Goal: Use online tool/utility: Utilize a website feature to perform a specific function

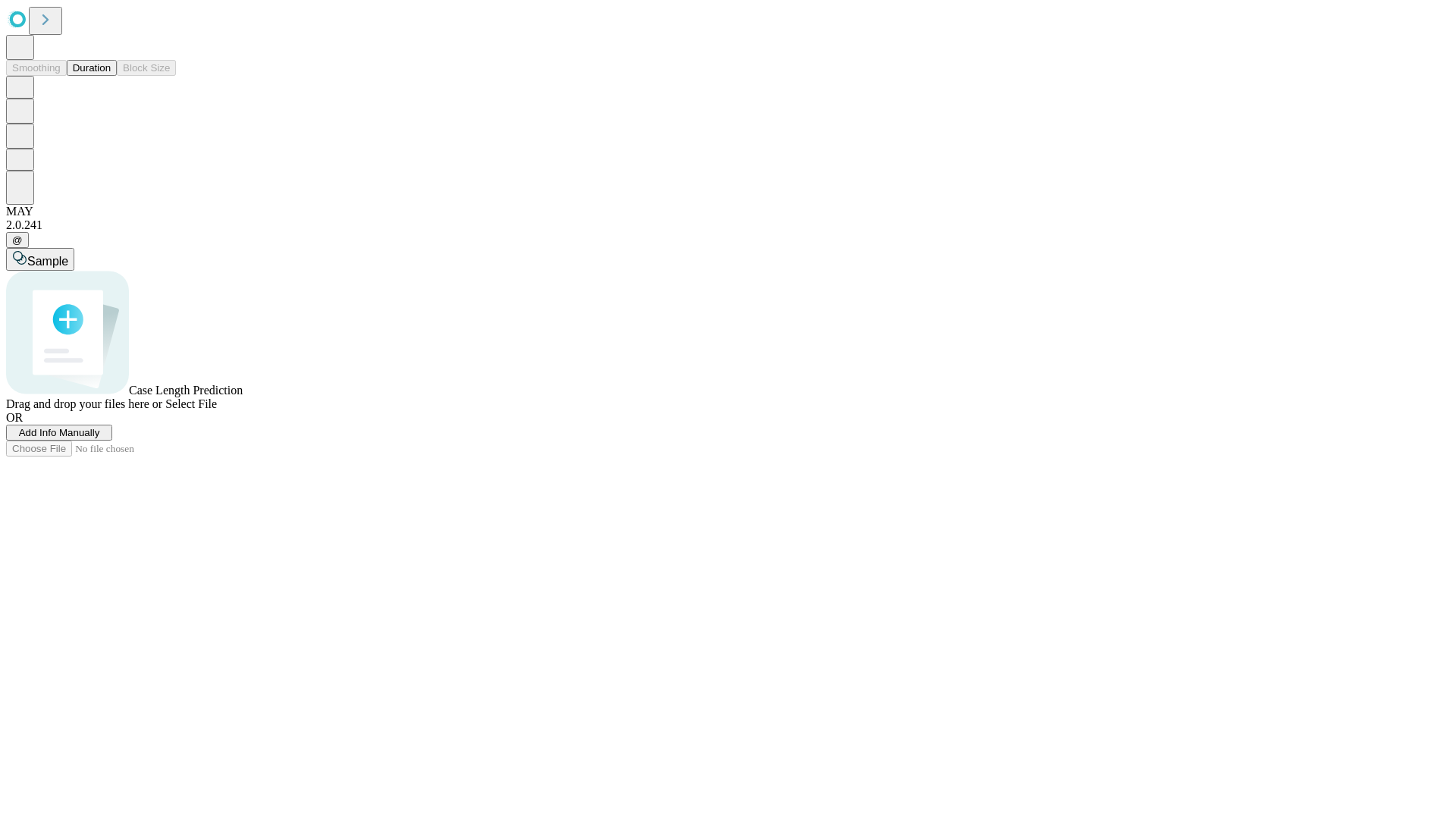
click at [110, 76] on button "Duration" at bounding box center [91, 68] width 50 height 16
click at [100, 439] on span "Add Info Manually" at bounding box center [59, 432] width 81 height 12
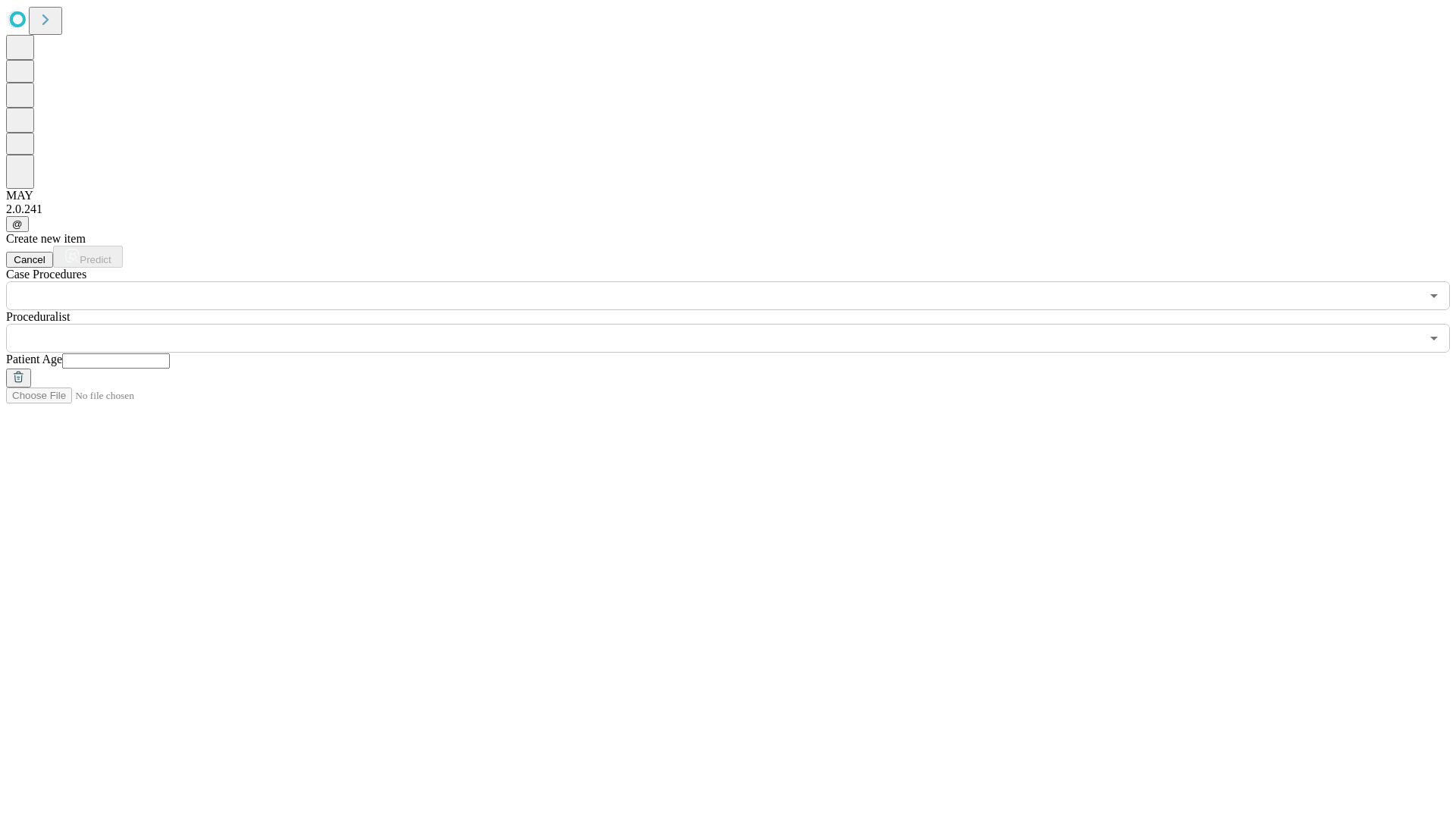
click at [169, 353] on input "text" at bounding box center [116, 361] width 108 height 15
type input "**"
click at [739, 324] on input "text" at bounding box center [713, 338] width 1414 height 29
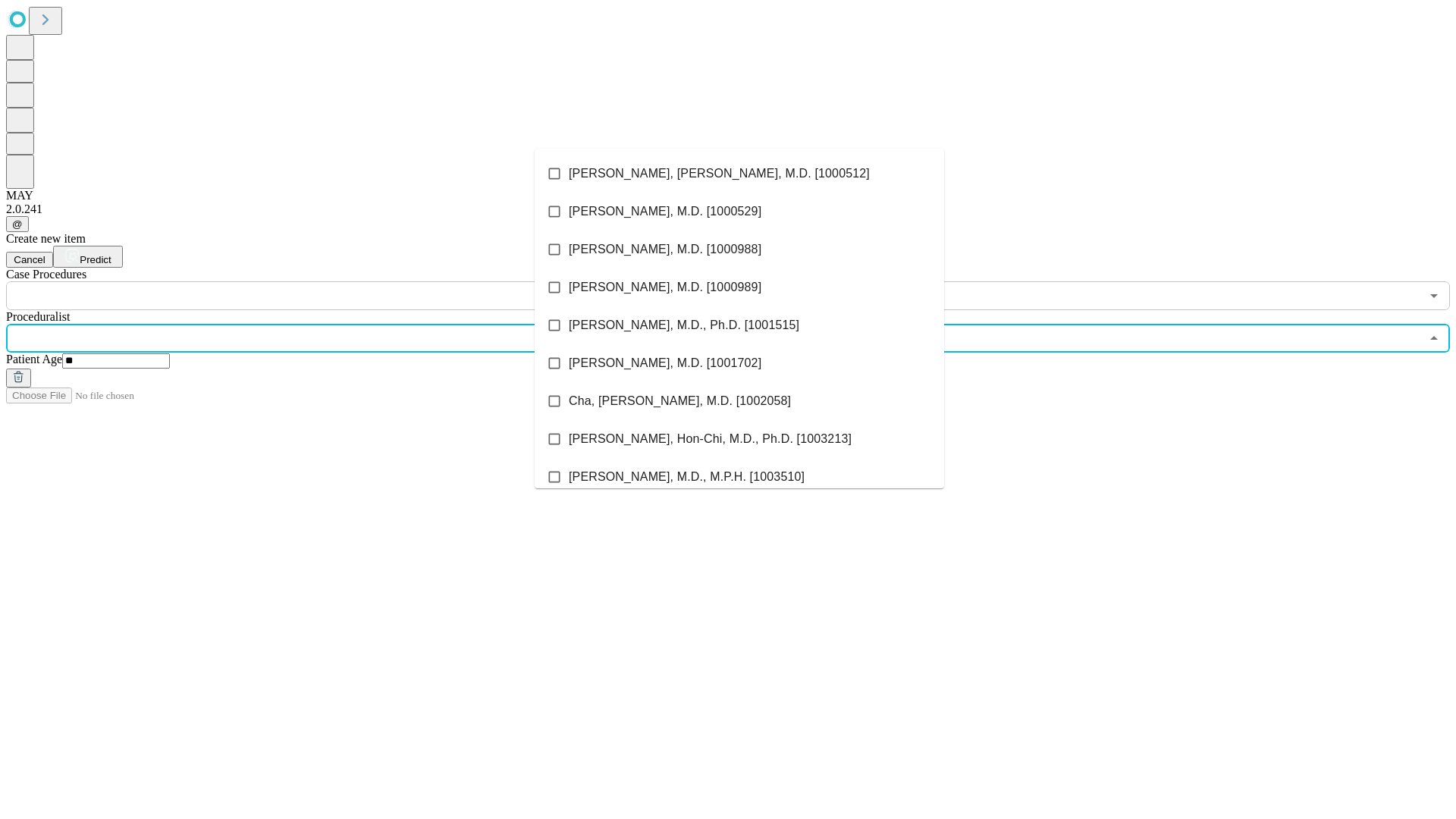
click at [740, 174] on li "[PERSON_NAME], [PERSON_NAME], M.D. [1000512]" at bounding box center [739, 174] width 410 height 38
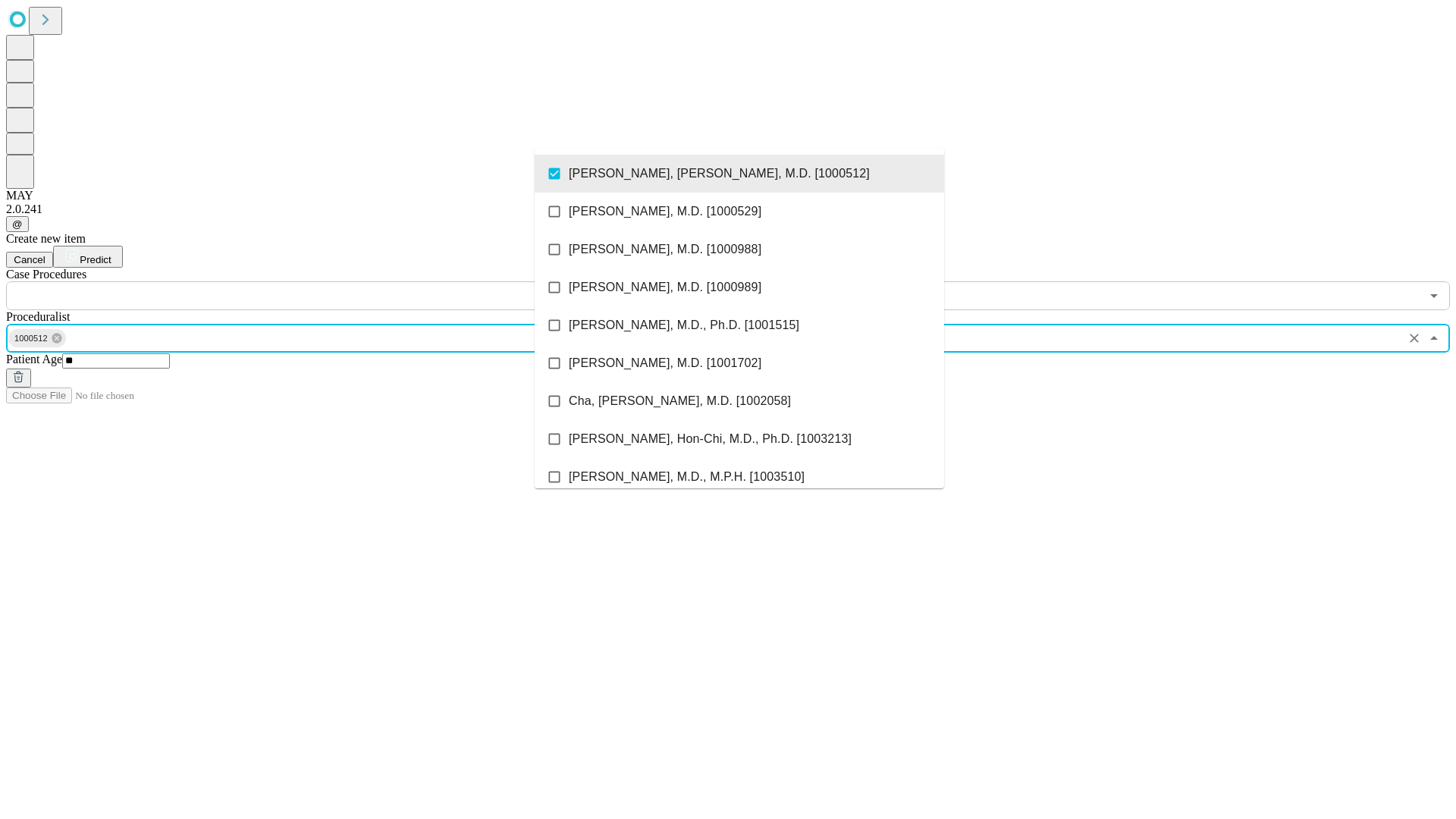
click at [318, 282] on input "text" at bounding box center [713, 296] width 1414 height 29
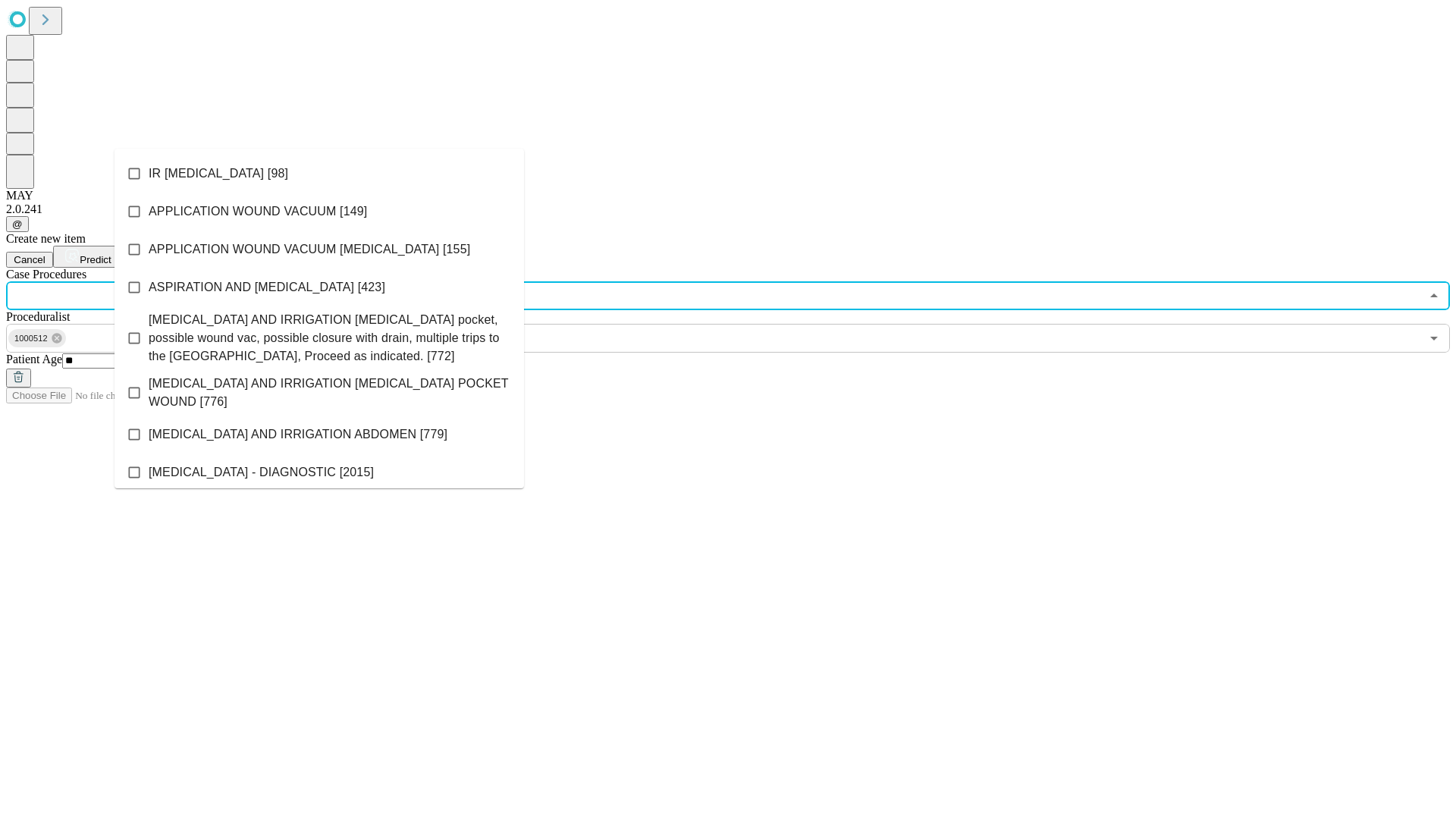
click at [319, 174] on li "IR [MEDICAL_DATA] [98]" at bounding box center [319, 174] width 410 height 38
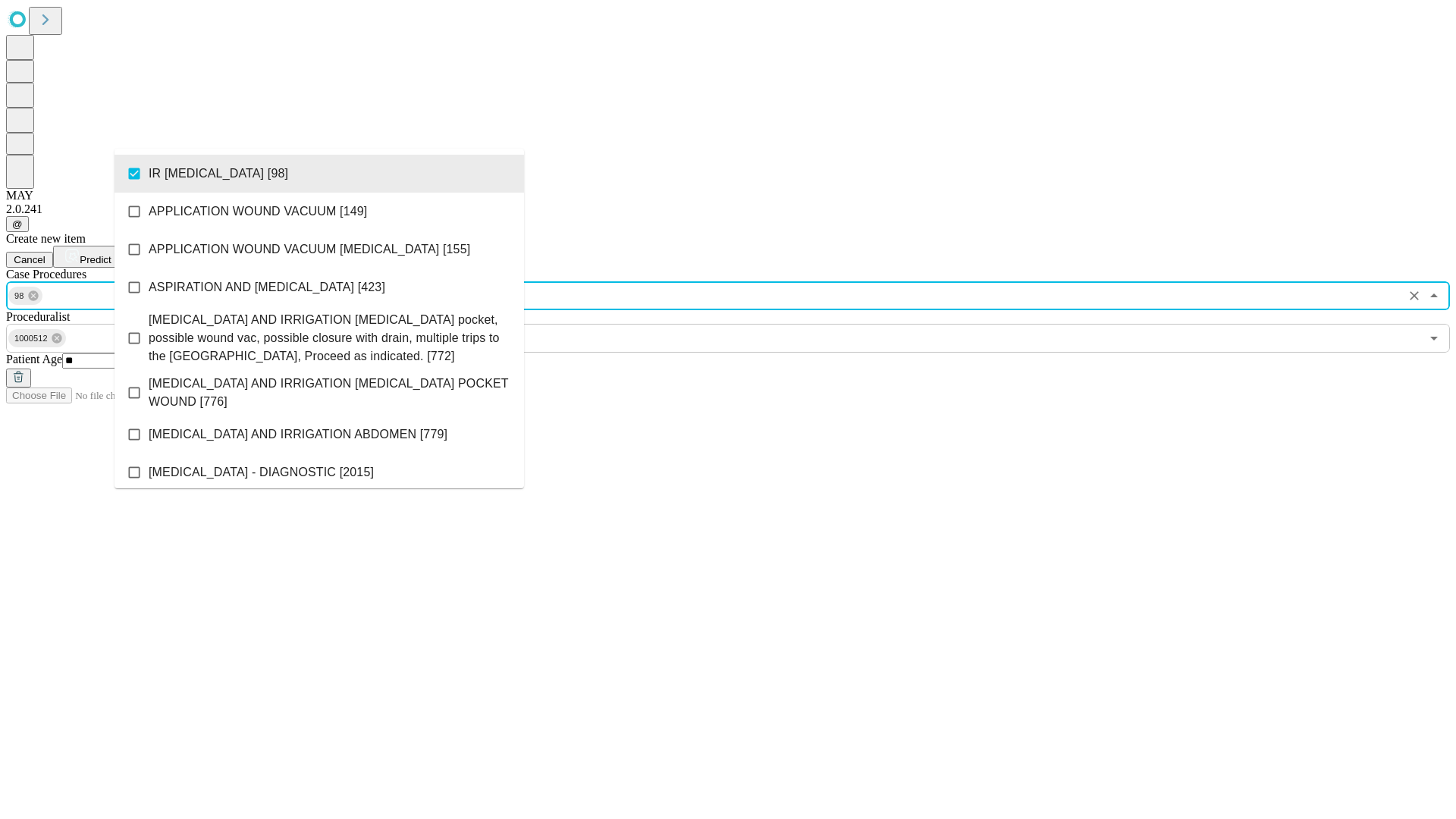
click at [110, 254] on span "Predict" at bounding box center [95, 259] width 31 height 12
